Goal: Register for event/course

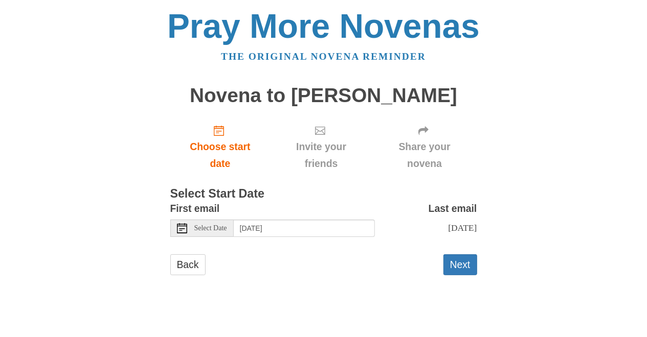
click at [544, 203] on div "Pray More Novenas The original novena reminder Novena to Padre Pio Choose start…" at bounding box center [324, 152] width 598 height 305
click at [218, 136] on use "Choose start date" at bounding box center [219, 131] width 10 height 10
click at [468, 260] on button "Next" at bounding box center [460, 265] width 34 height 21
click at [181, 229] on icon at bounding box center [182, 228] width 10 height 10
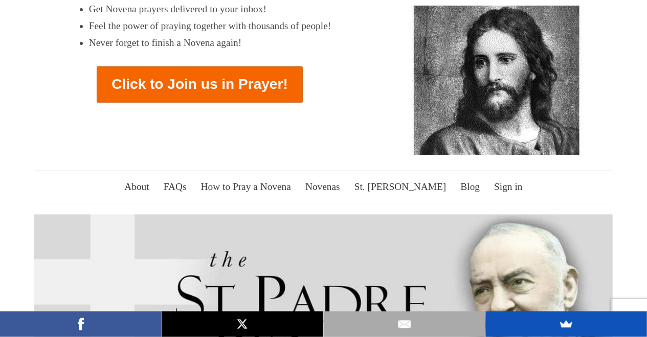
scroll to position [106, 0]
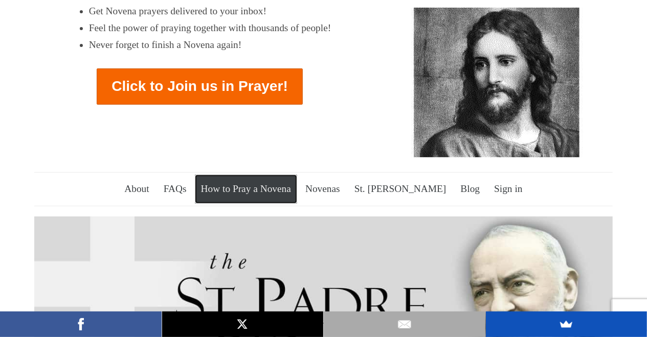
click at [233, 175] on link "How to Pray a Novena" at bounding box center [246, 189] width 102 height 29
